Goal: Transaction & Acquisition: Purchase product/service

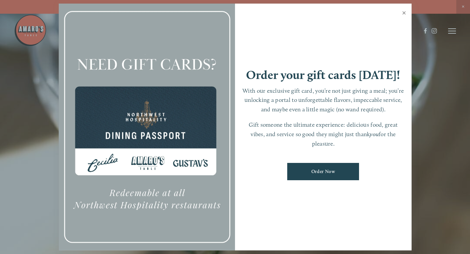
click at [406, 12] on link "Close" at bounding box center [403, 14] width 13 height 18
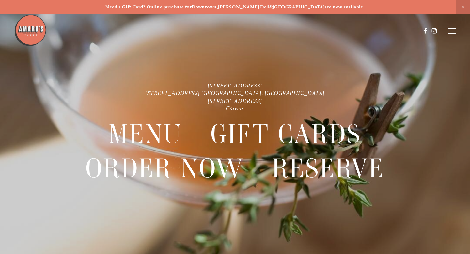
click at [453, 32] on icon at bounding box center [452, 31] width 8 height 6
click at [352, 30] on span "Order Now" at bounding box center [356, 31] width 23 height 6
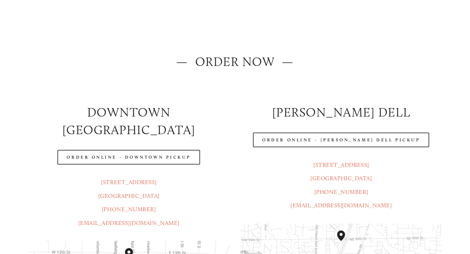
scroll to position [44, 0]
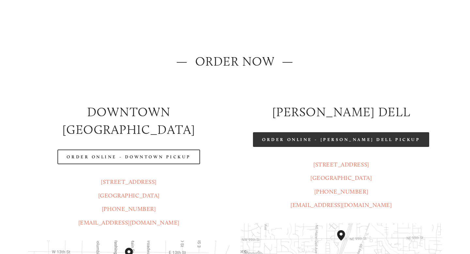
click at [330, 139] on link "Order Online - [PERSON_NAME] Dell Pickup" at bounding box center [341, 139] width 176 height 15
